Goal: Transaction & Acquisition: Purchase product/service

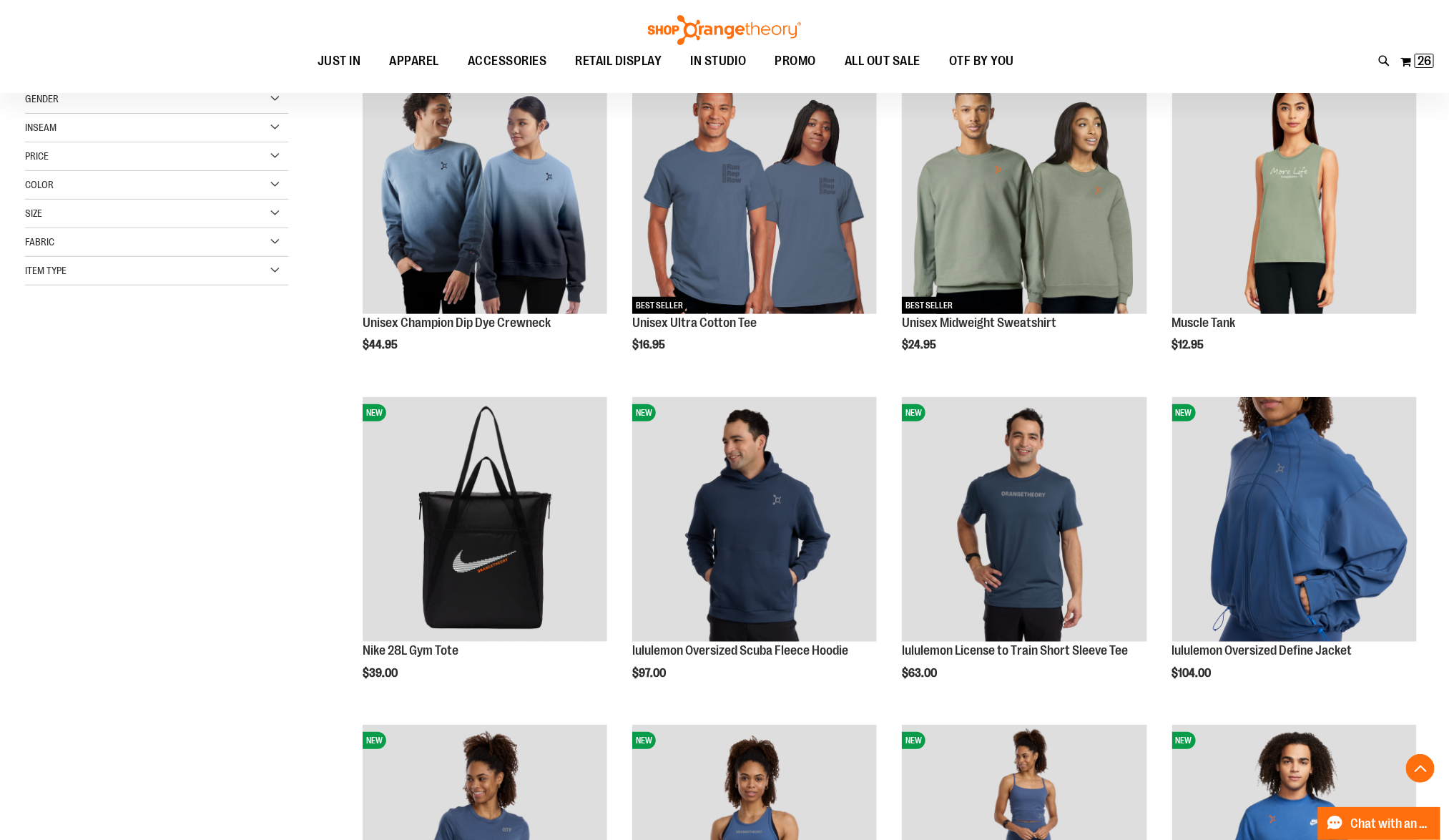
scroll to position [535, 0]
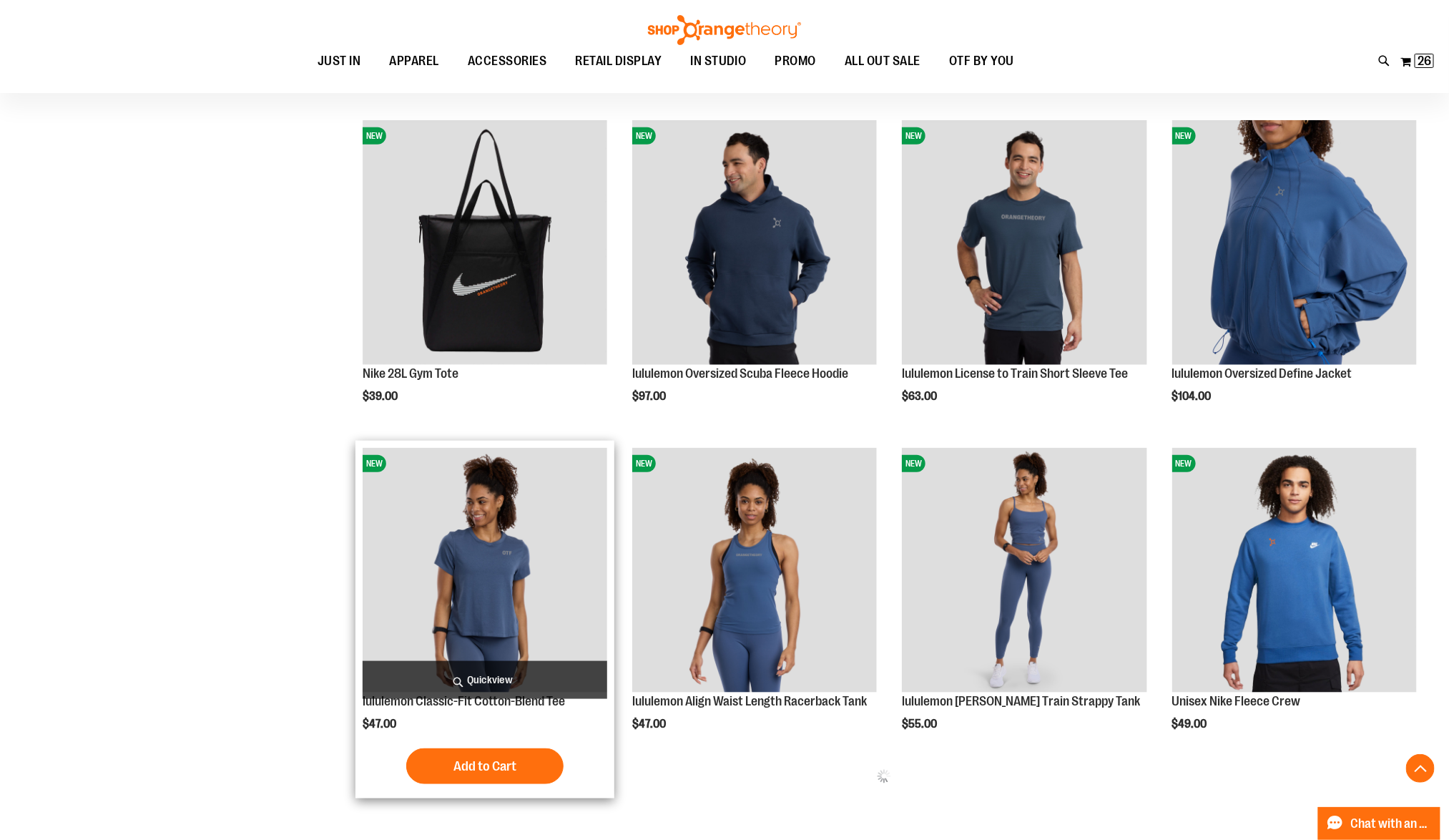
type input "**********"
click at [526, 684] on span "Quickview" at bounding box center [485, 680] width 244 height 38
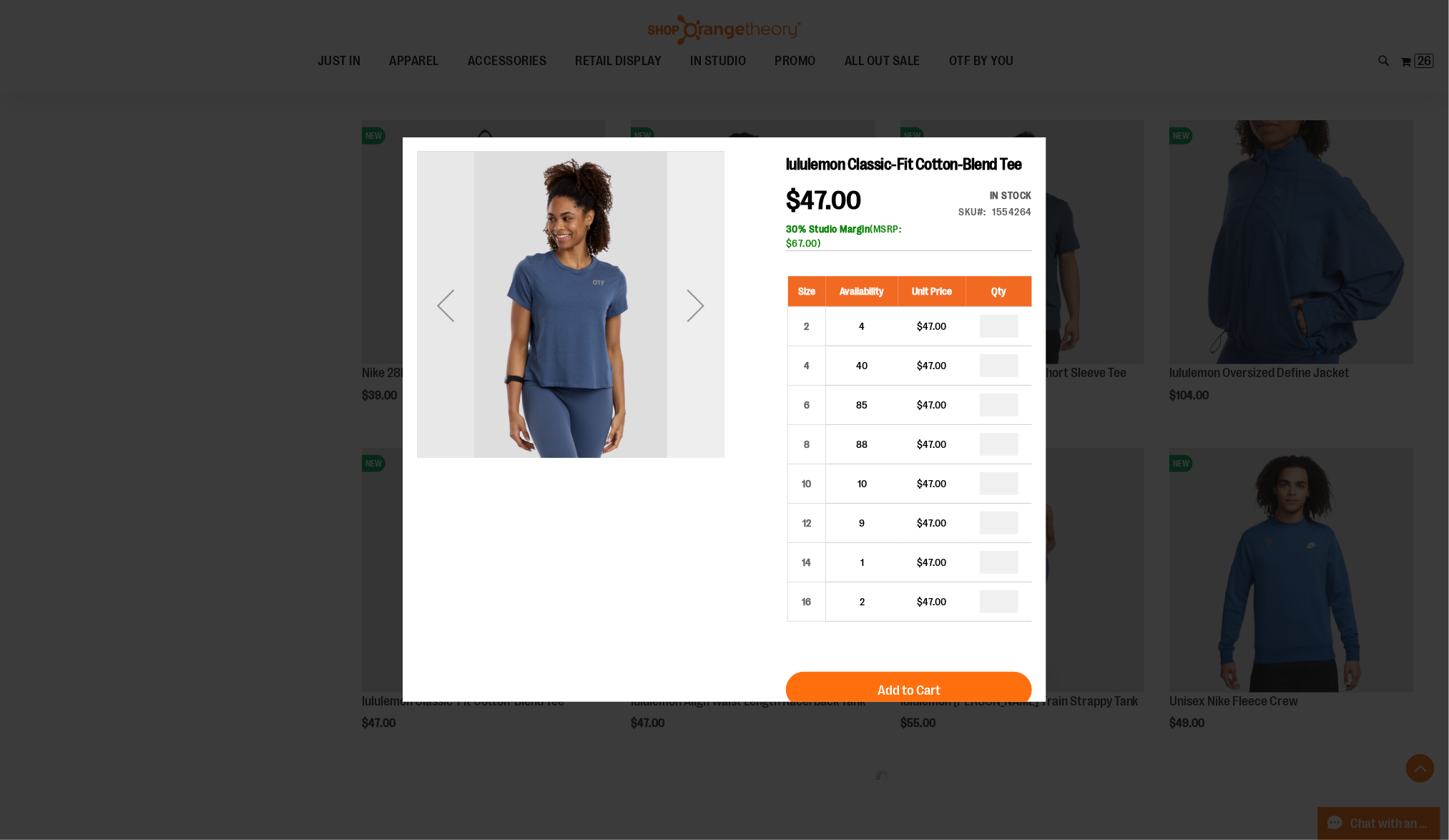
click at [708, 428] on div "Next" at bounding box center [695, 305] width 57 height 307
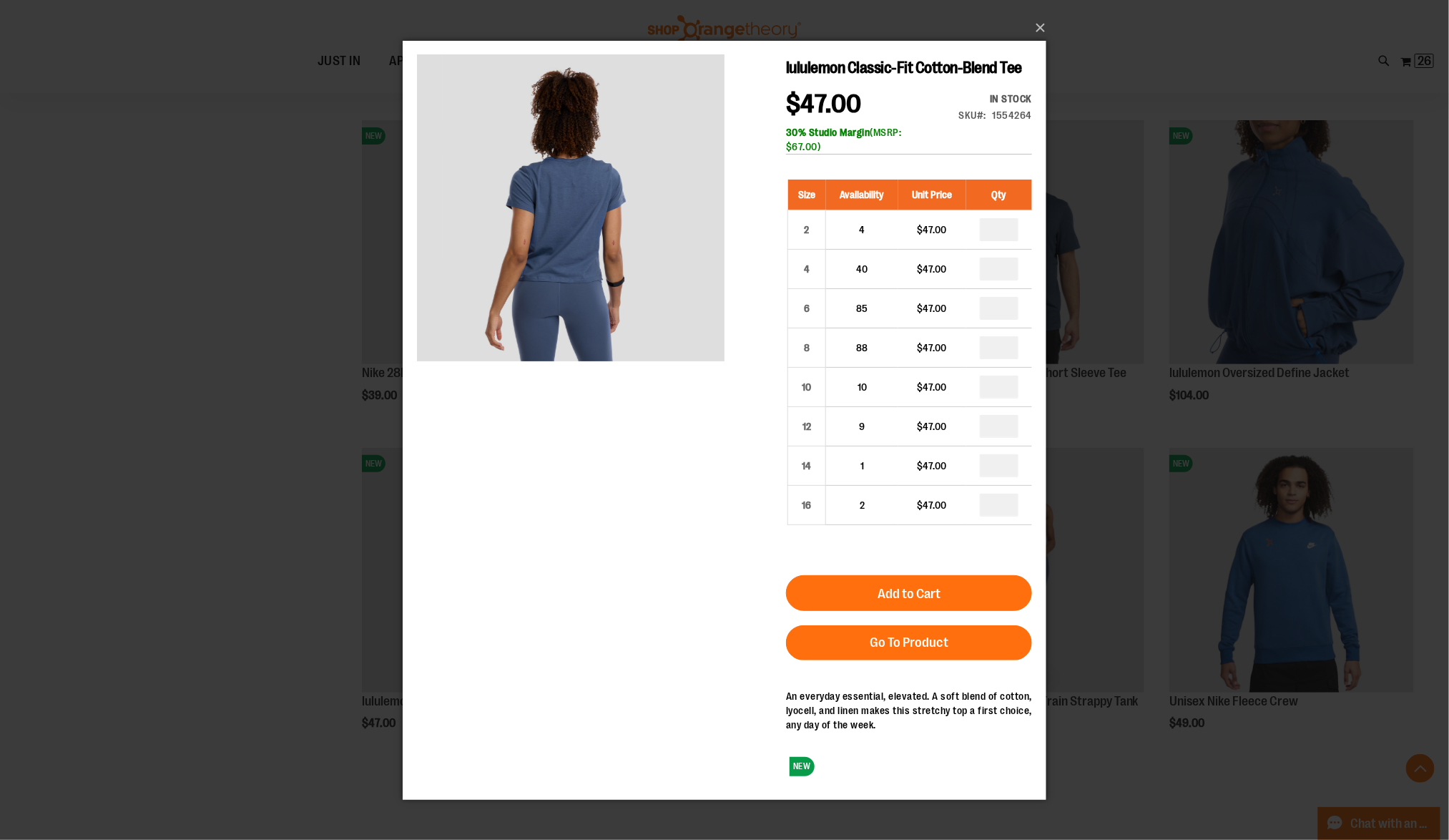
click at [374, 350] on div "×" at bounding box center [724, 420] width 1449 height 840
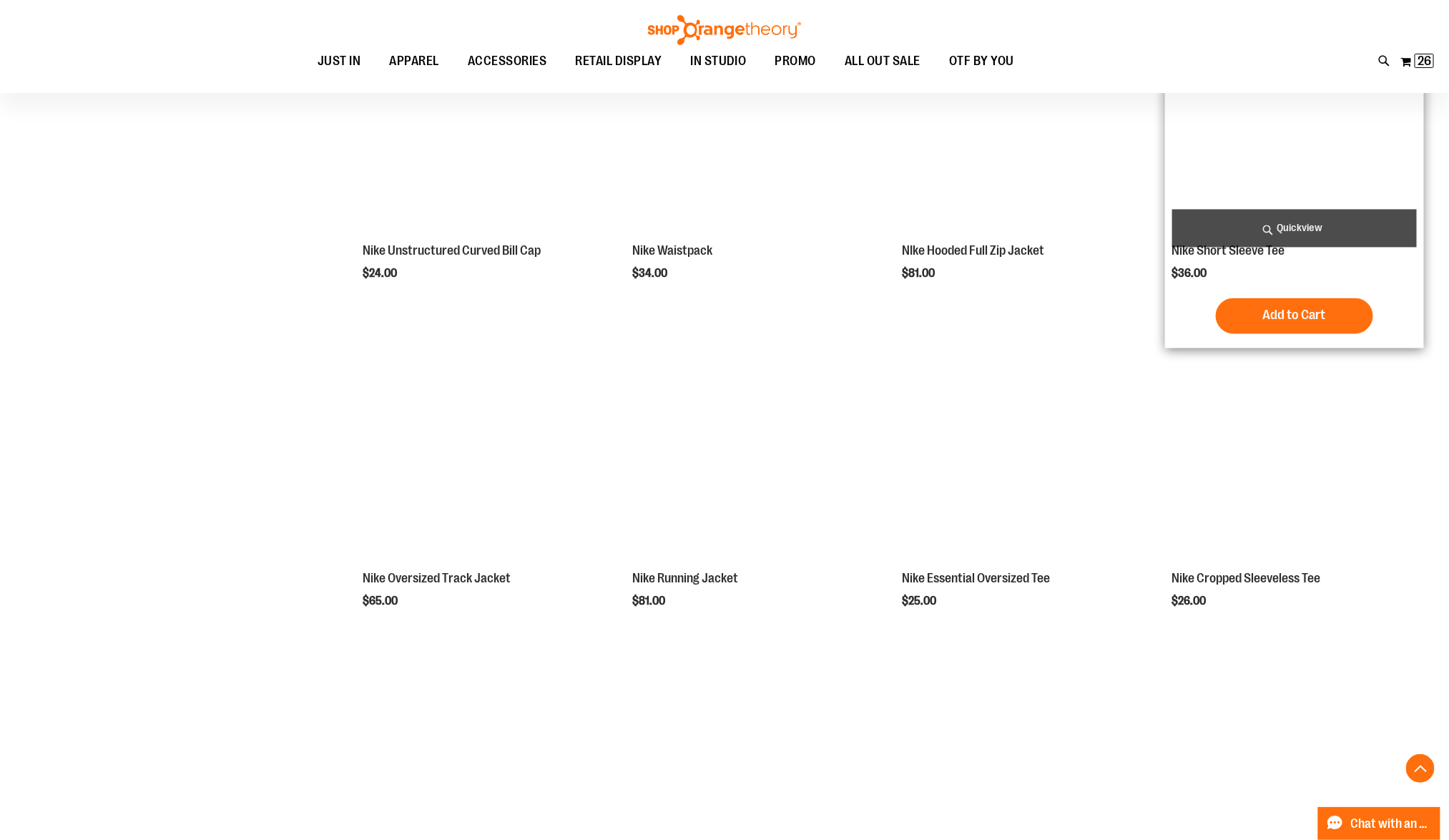
scroll to position [1329, 0]
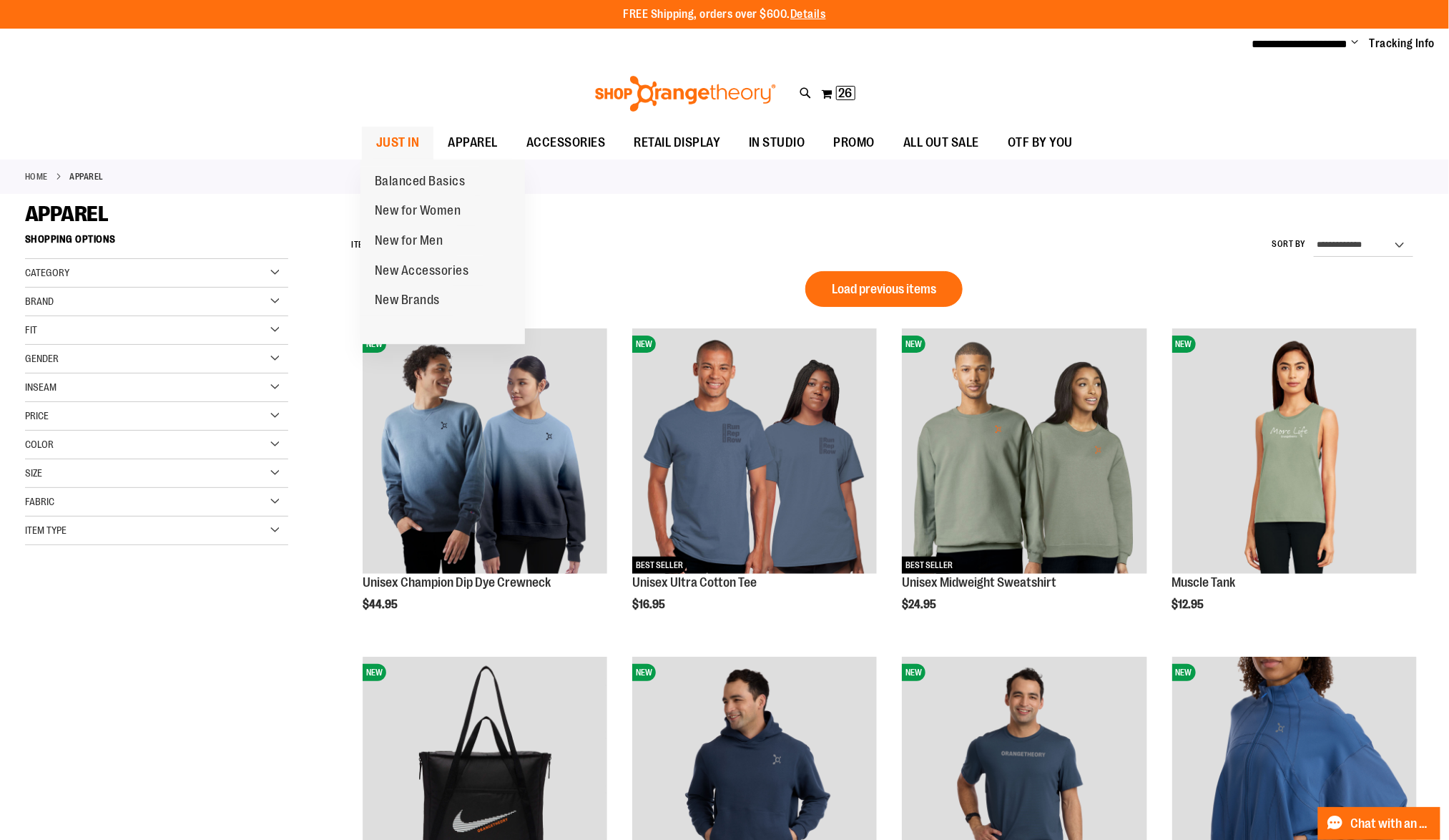
click at [411, 140] on span "JUST IN" at bounding box center [398, 143] width 44 height 32
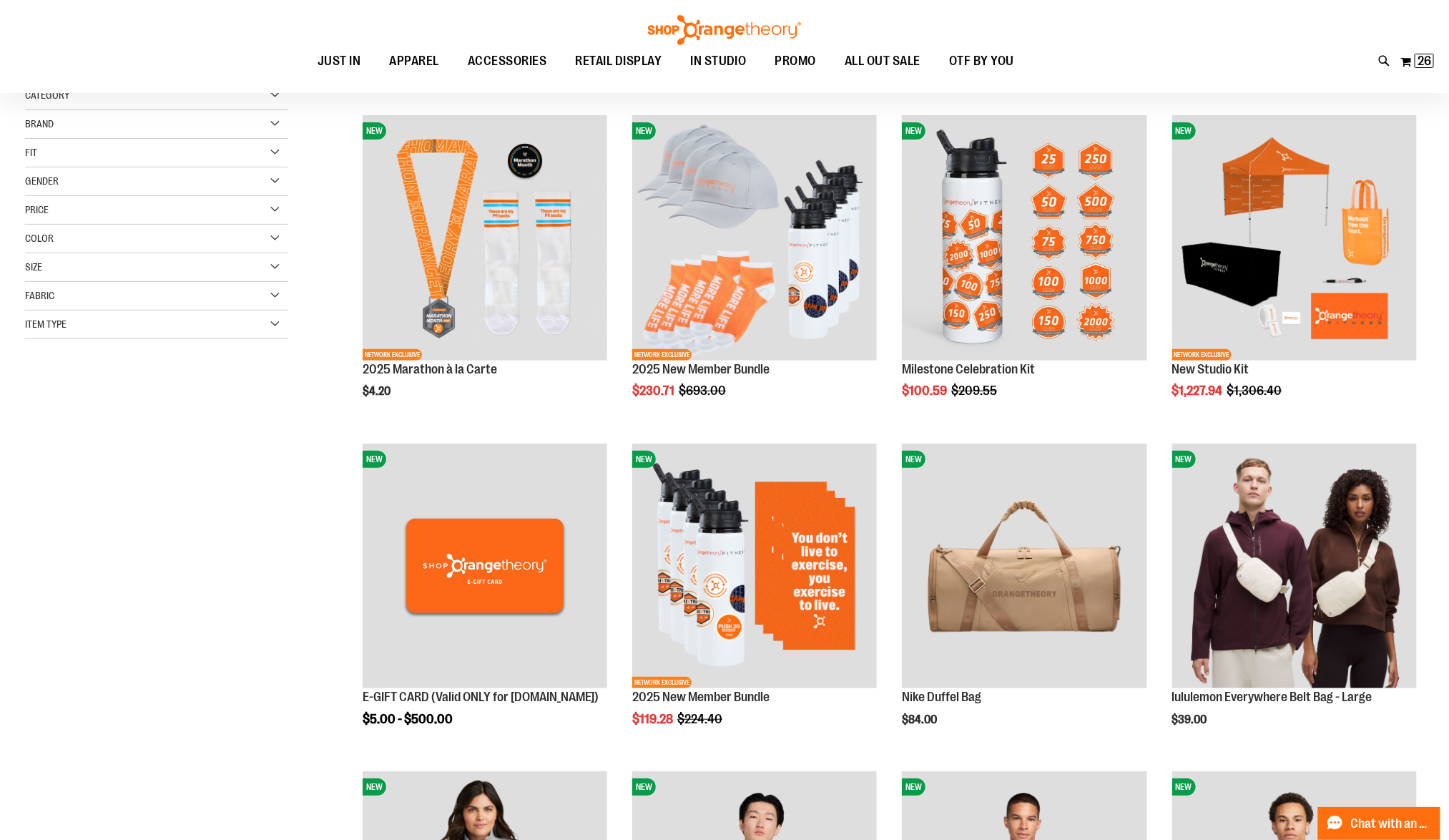
scroll to position [167, 0]
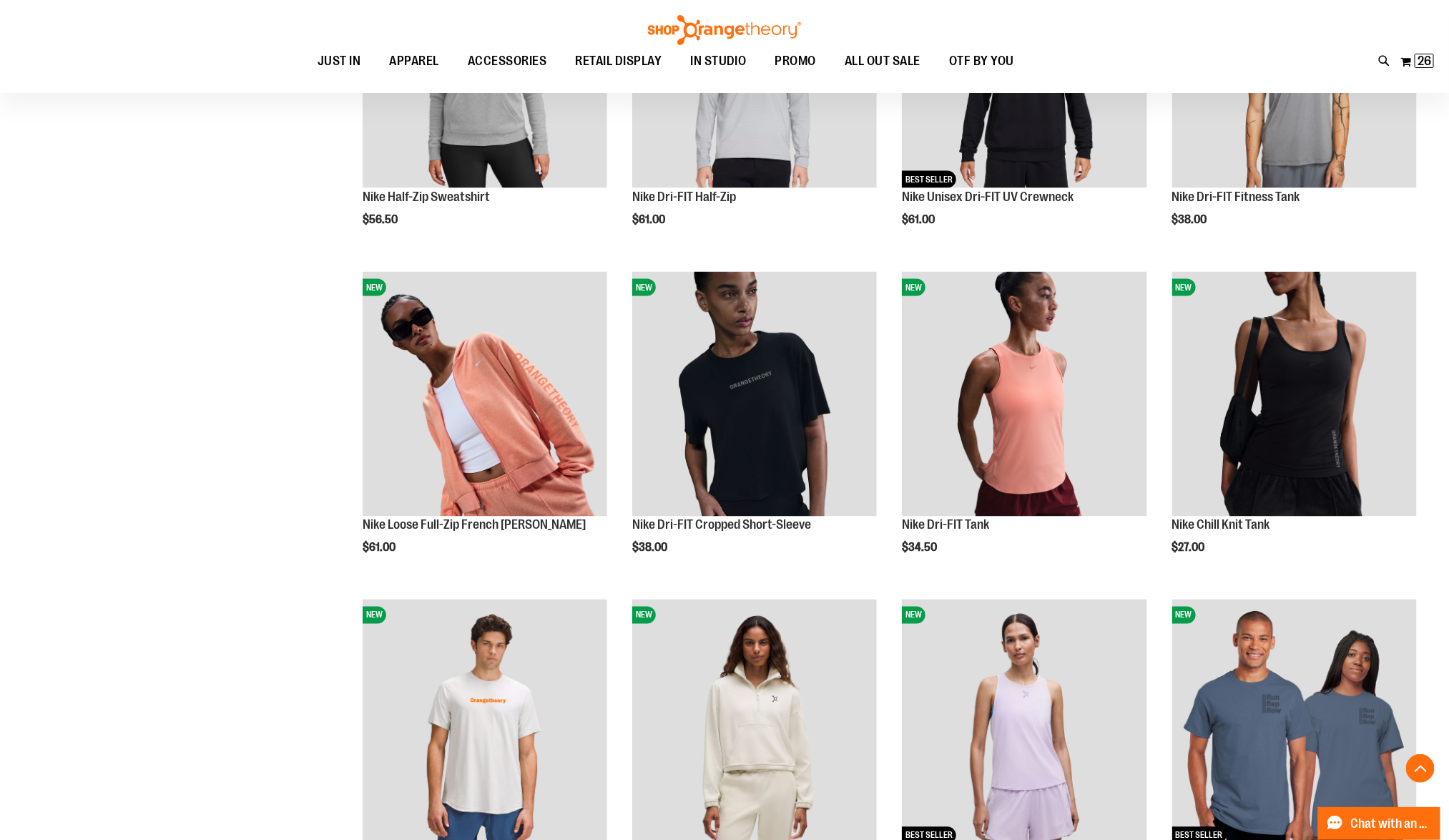
scroll to position [1400, 0]
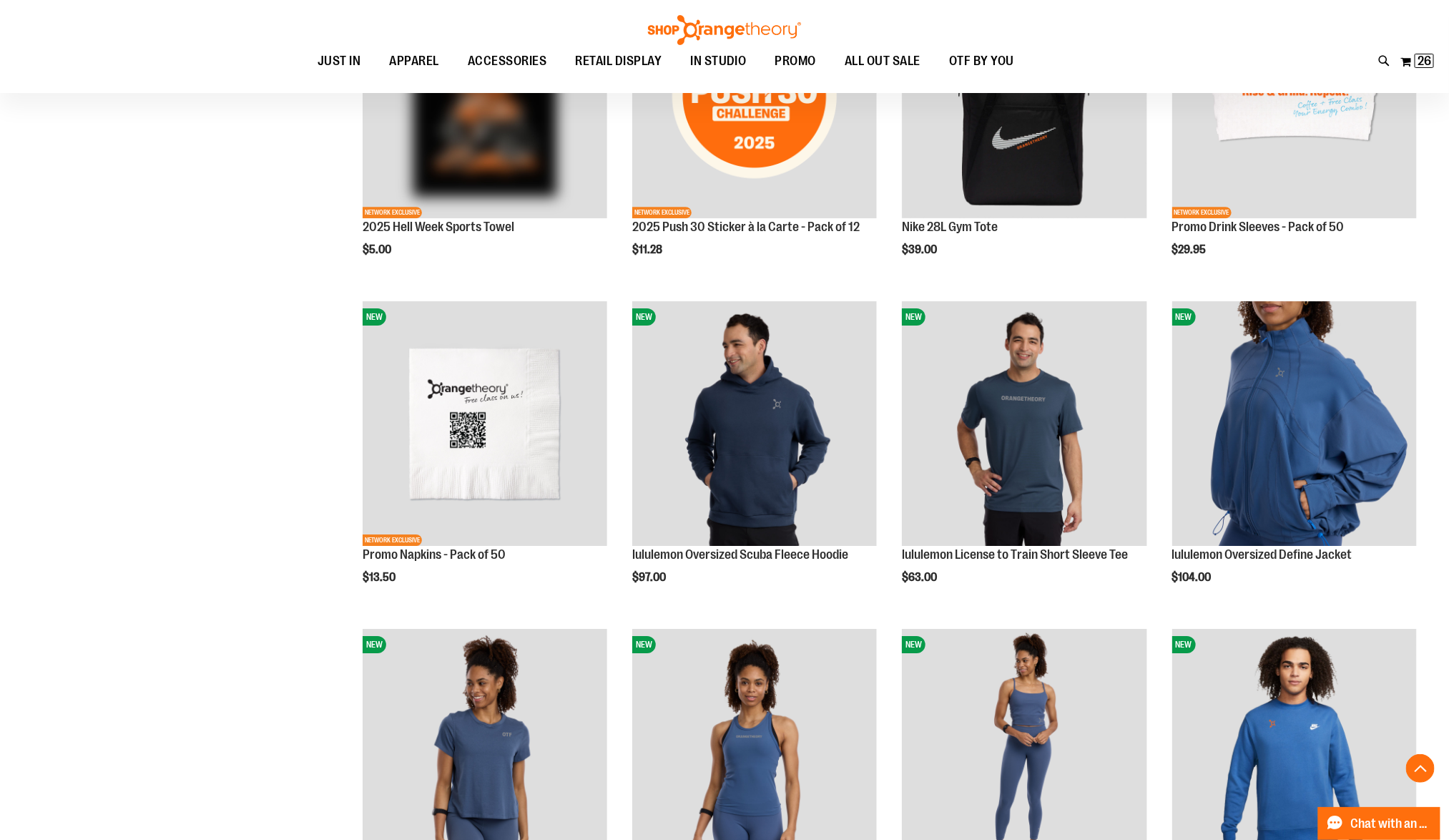
scroll to position [2242, 0]
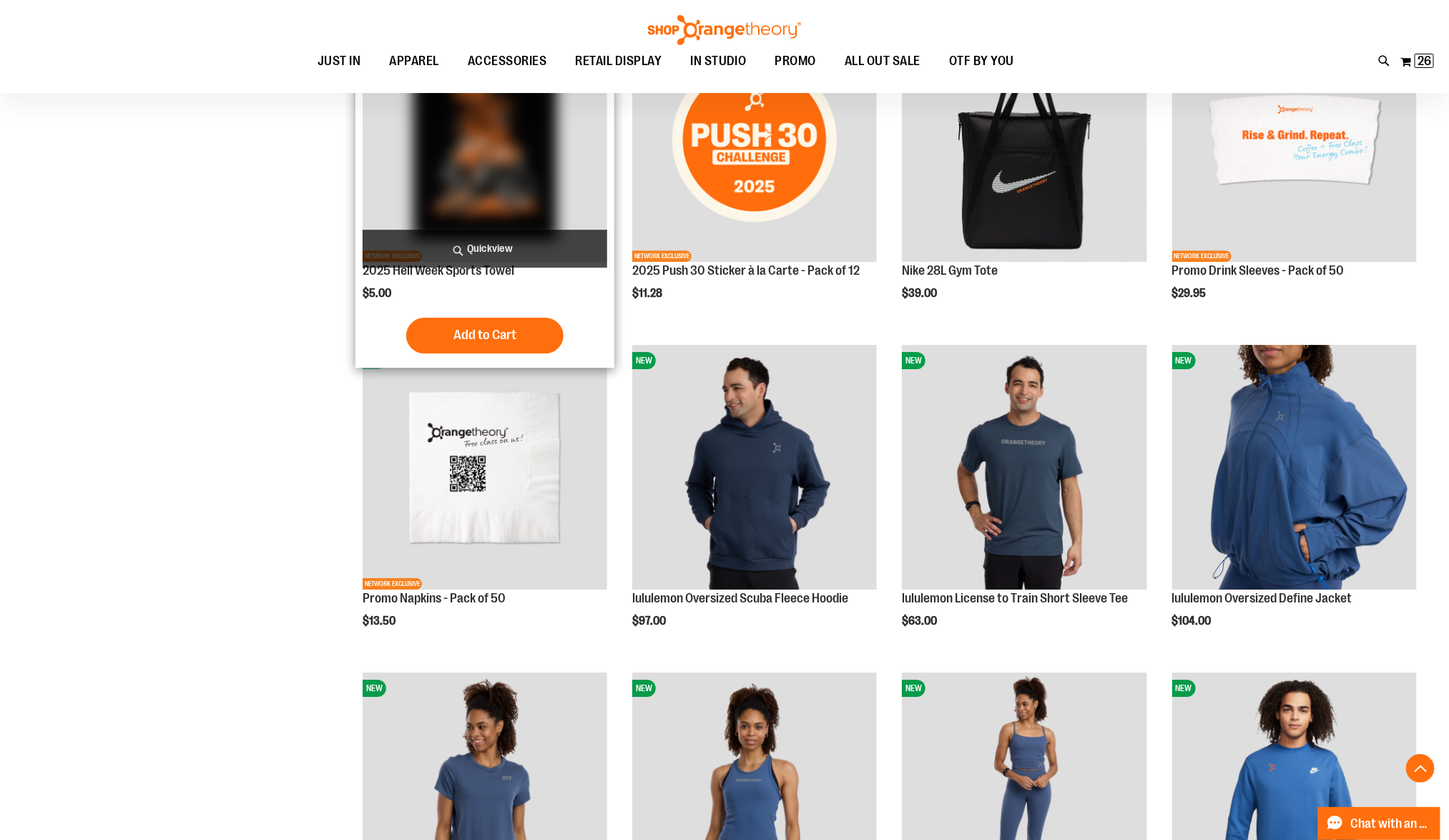
type input "**********"
click at [491, 243] on span "Quickview" at bounding box center [485, 248] width 244 height 38
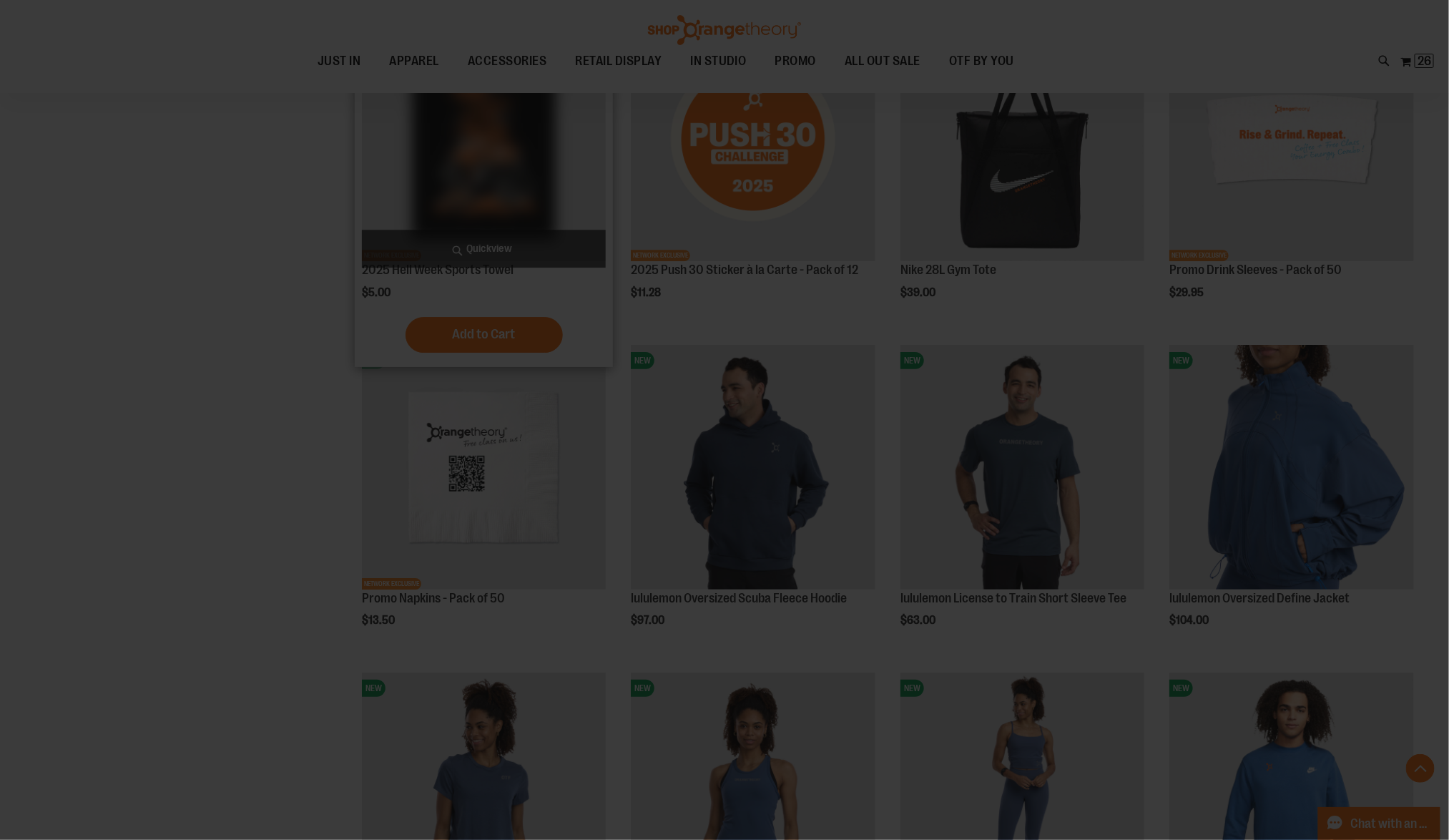
scroll to position [0, 0]
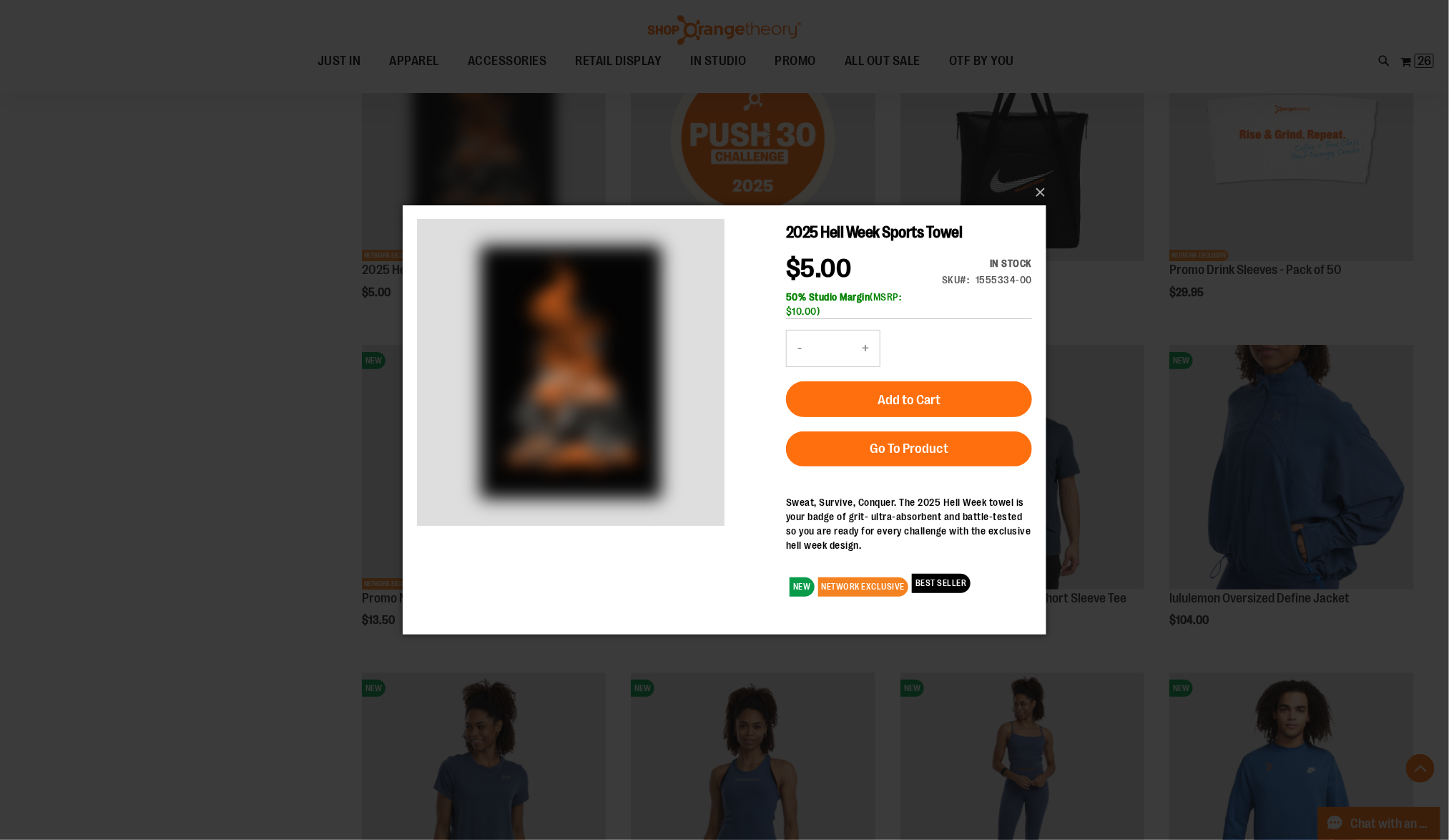
click at [298, 274] on div "×" at bounding box center [724, 420] width 1449 height 840
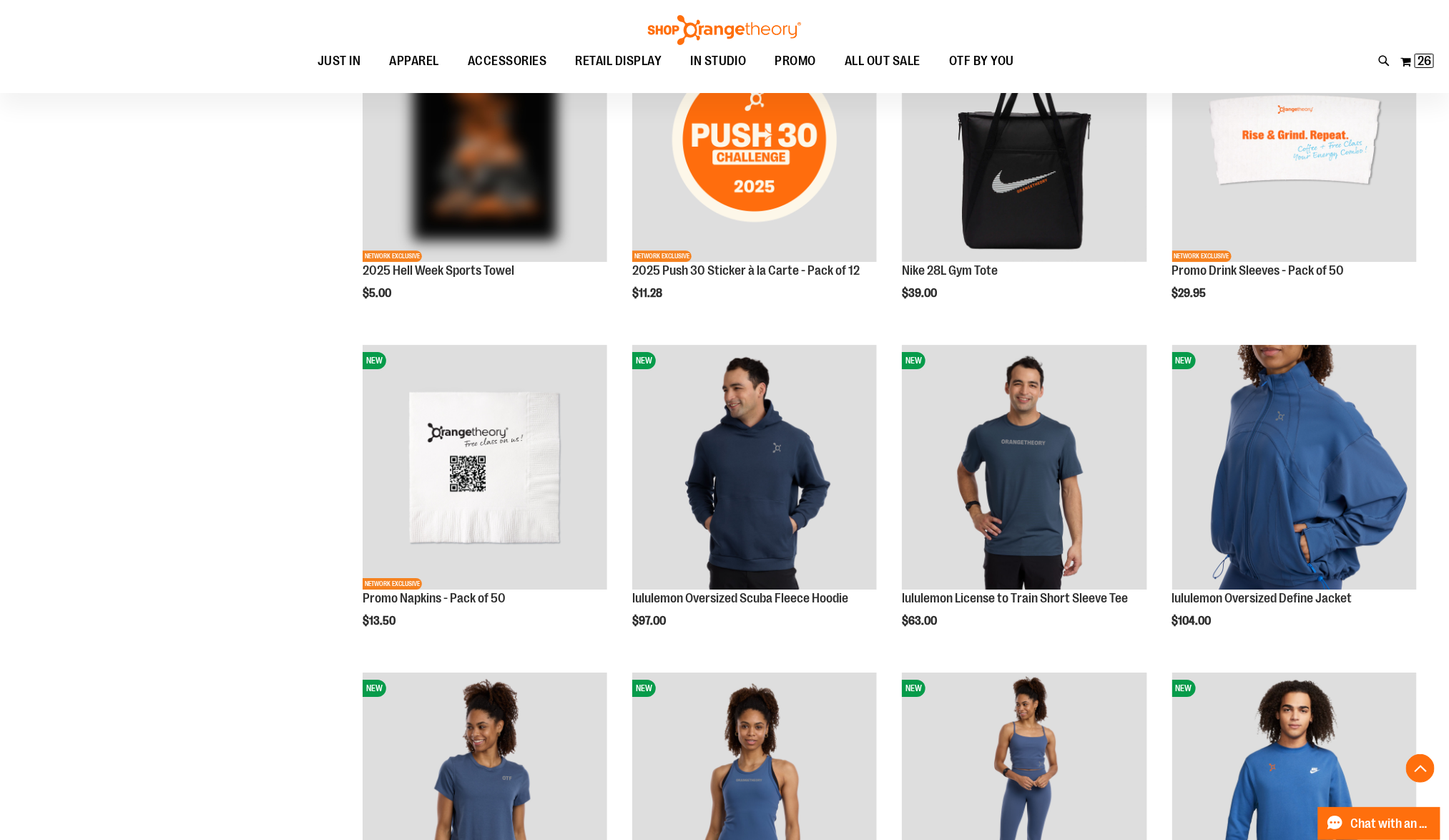
scroll to position [2779, 0]
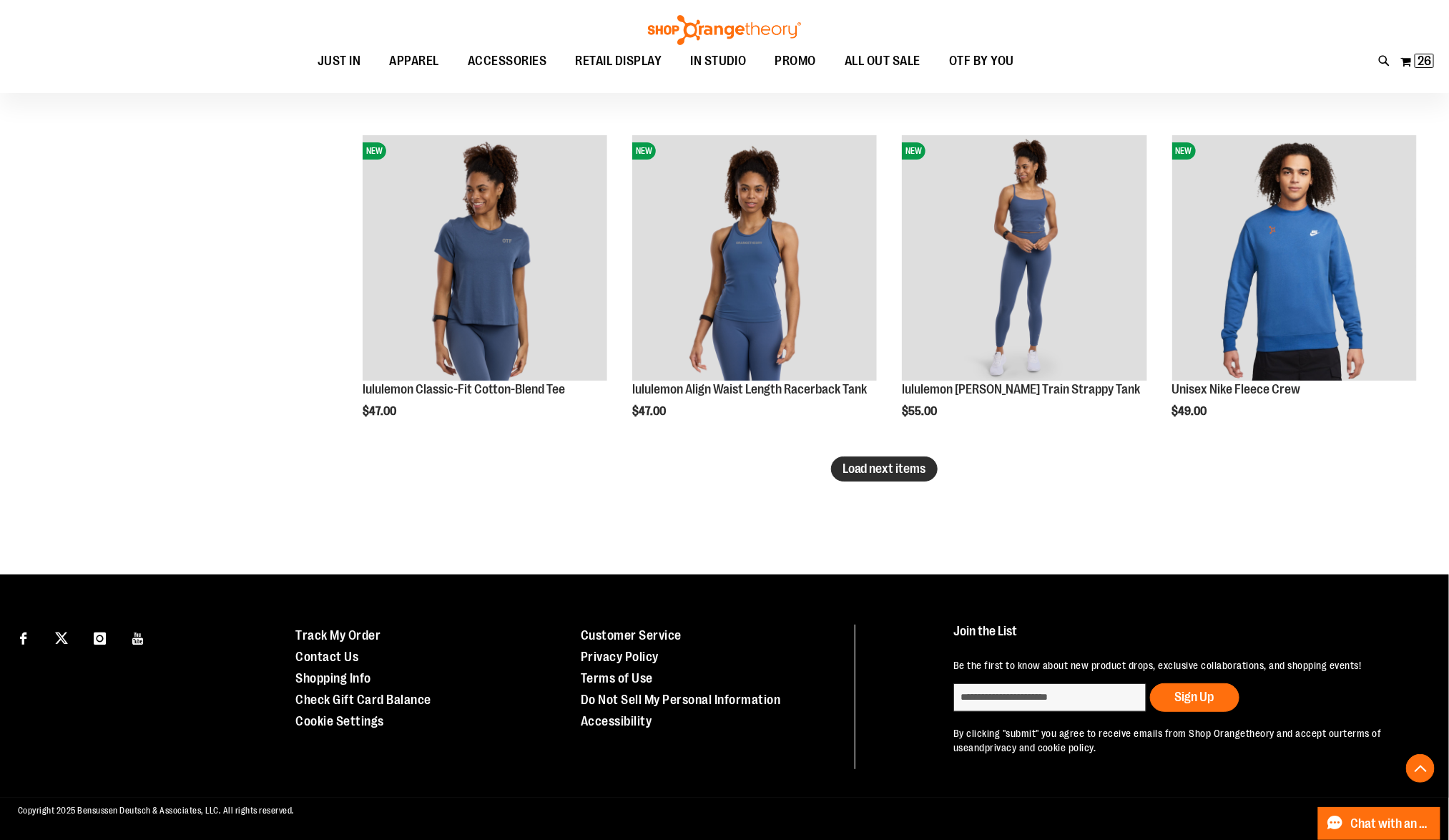
click at [896, 463] on span "Load next items" at bounding box center [884, 469] width 84 height 15
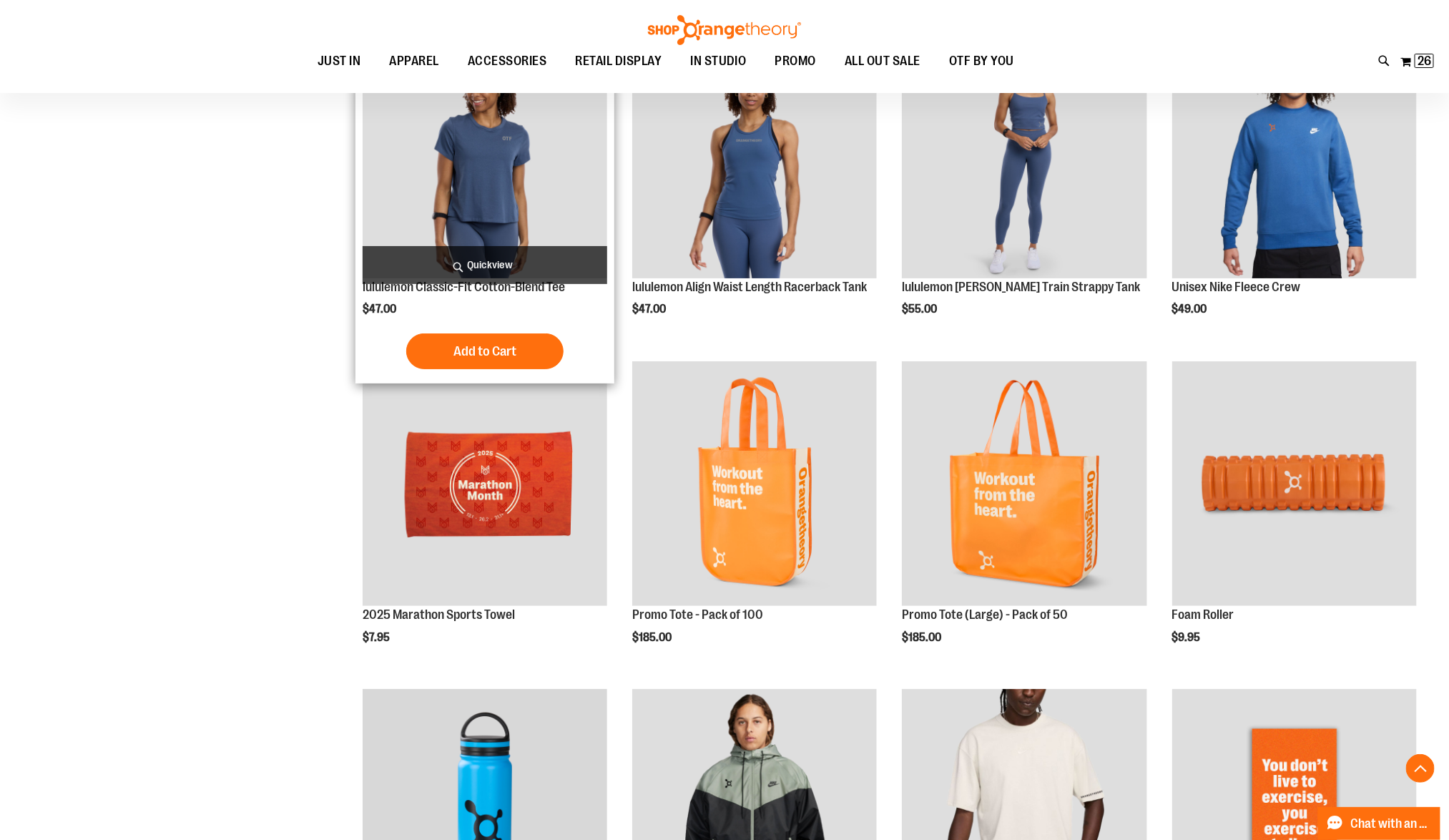
scroll to position [3027, 0]
